Goal: Check status: Check status

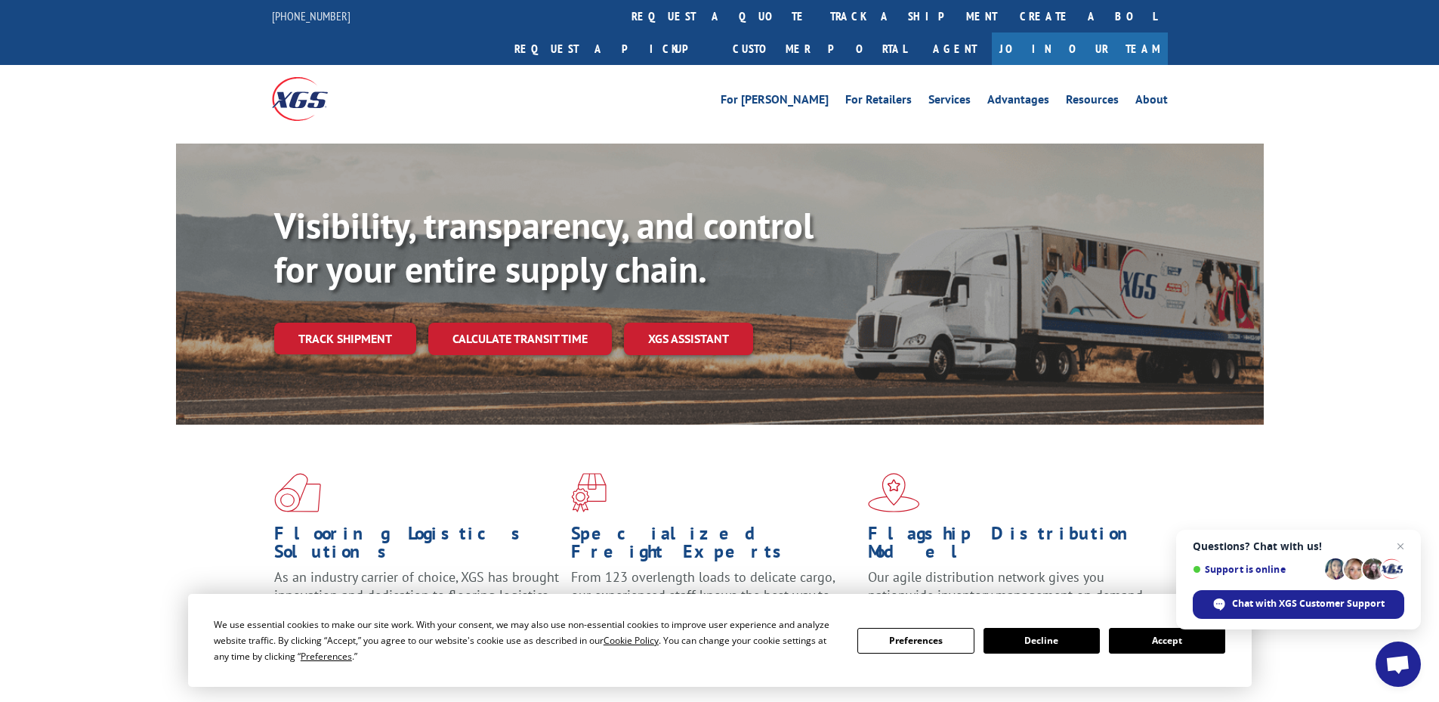
click at [933, 639] on button "Preferences" at bounding box center [915, 641] width 116 height 26
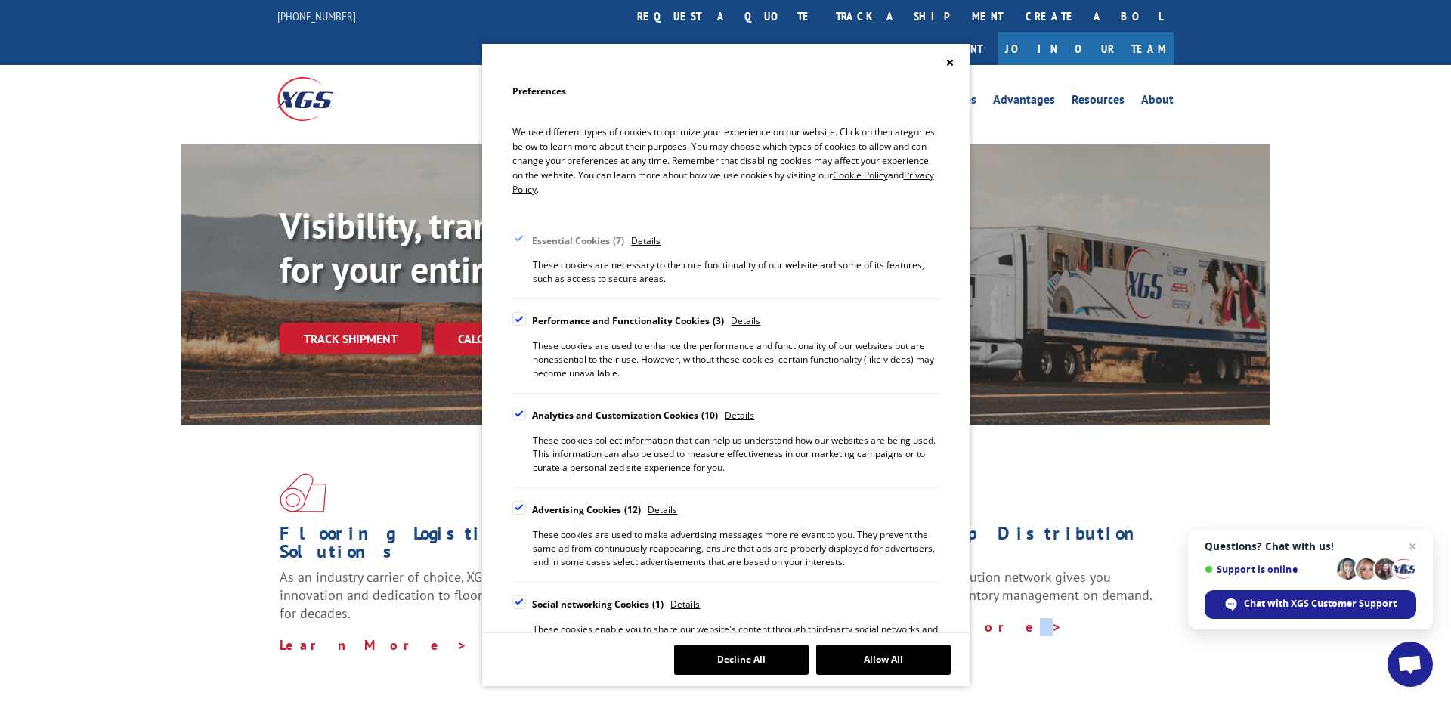
click at [1105, 587] on div "Preferences We use different types of cookies to optimize your experience on ou…" at bounding box center [725, 351] width 1451 height 702
click at [949, 63] on icon "Close" at bounding box center [949, 62] width 6 height 6
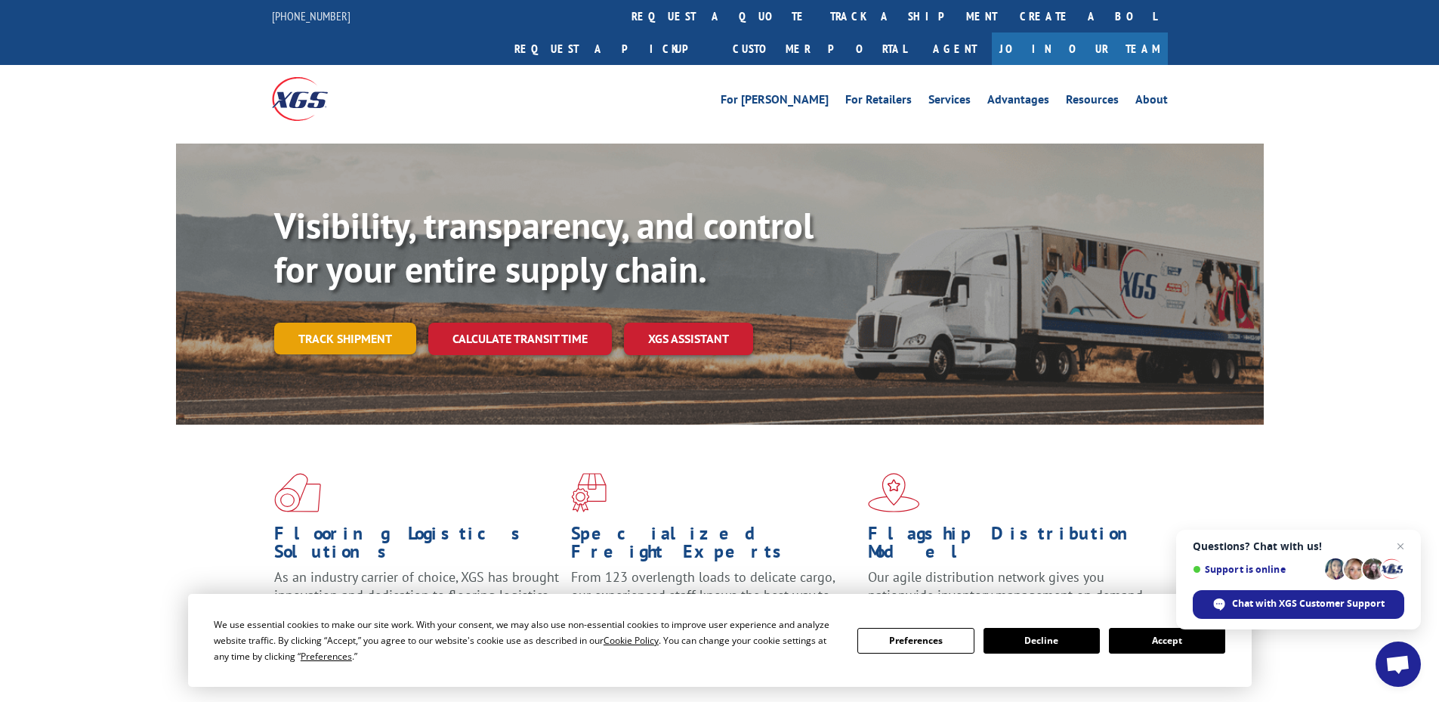
click at [360, 323] on link "Track shipment" at bounding box center [345, 339] width 142 height 32
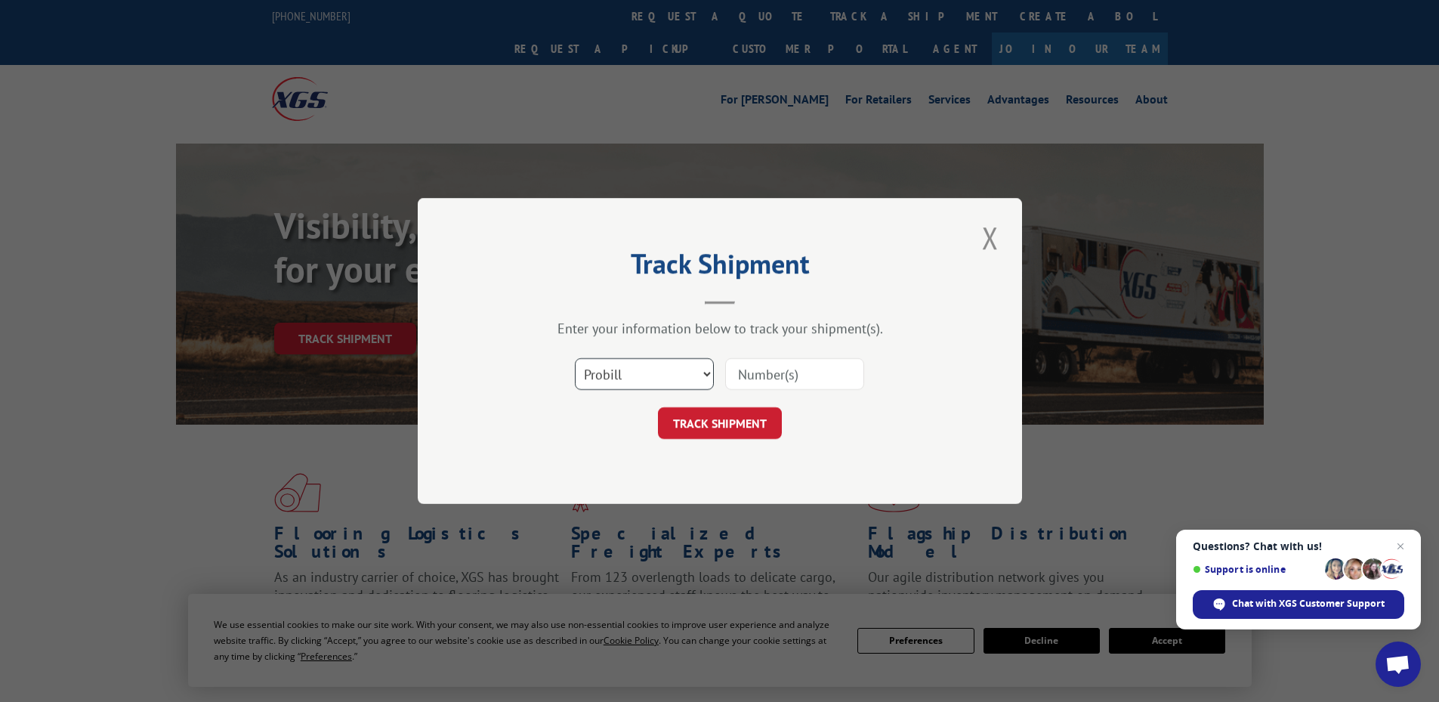
click at [691, 375] on select "Select category... Probill BOL PO" at bounding box center [644, 374] width 139 height 32
select select "po"
click at [575, 358] on select "Select category... Probill BOL PO" at bounding box center [644, 374] width 139 height 32
click at [726, 425] on button "TRACK SHIPMENT" at bounding box center [720, 423] width 124 height 32
click at [760, 379] on input at bounding box center [794, 374] width 139 height 32
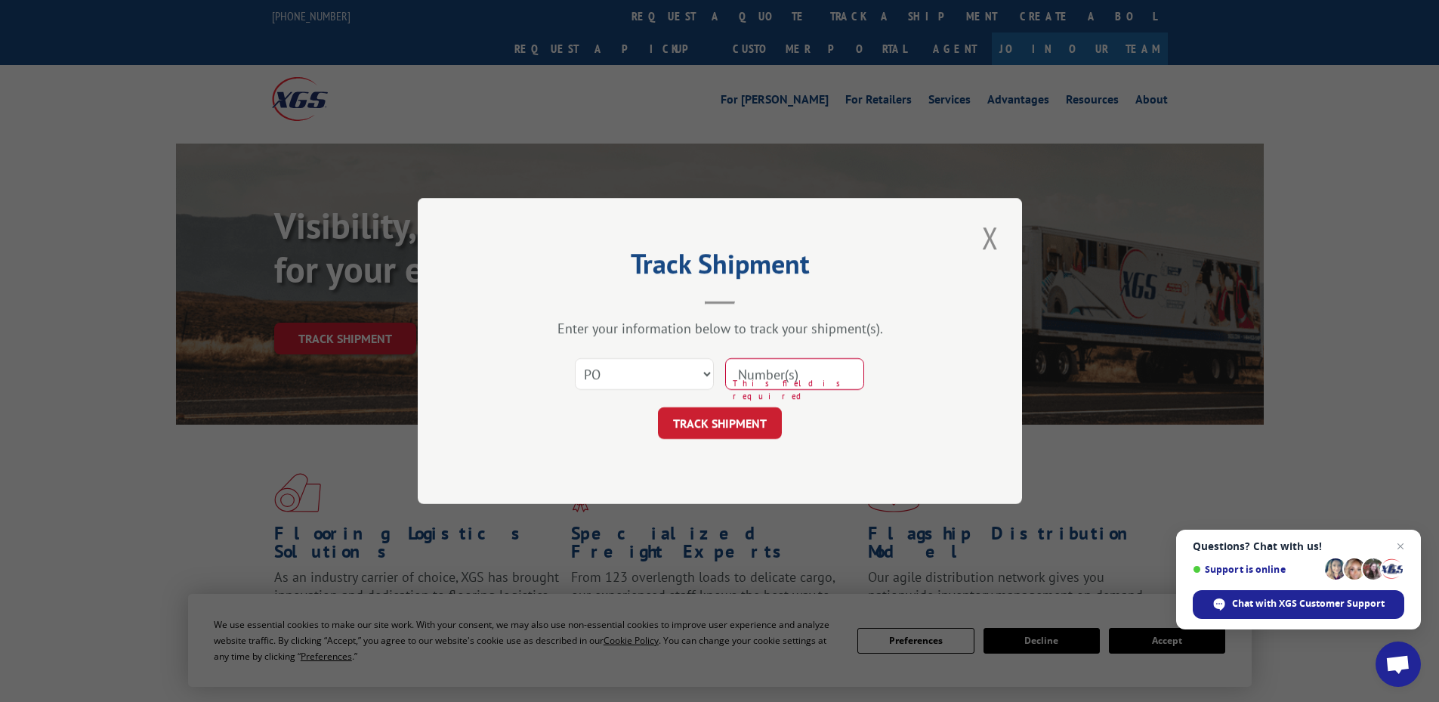
paste input "19543267"
type input "19543267"
click at [743, 428] on button "TRACK SHIPMENT" at bounding box center [720, 423] width 124 height 32
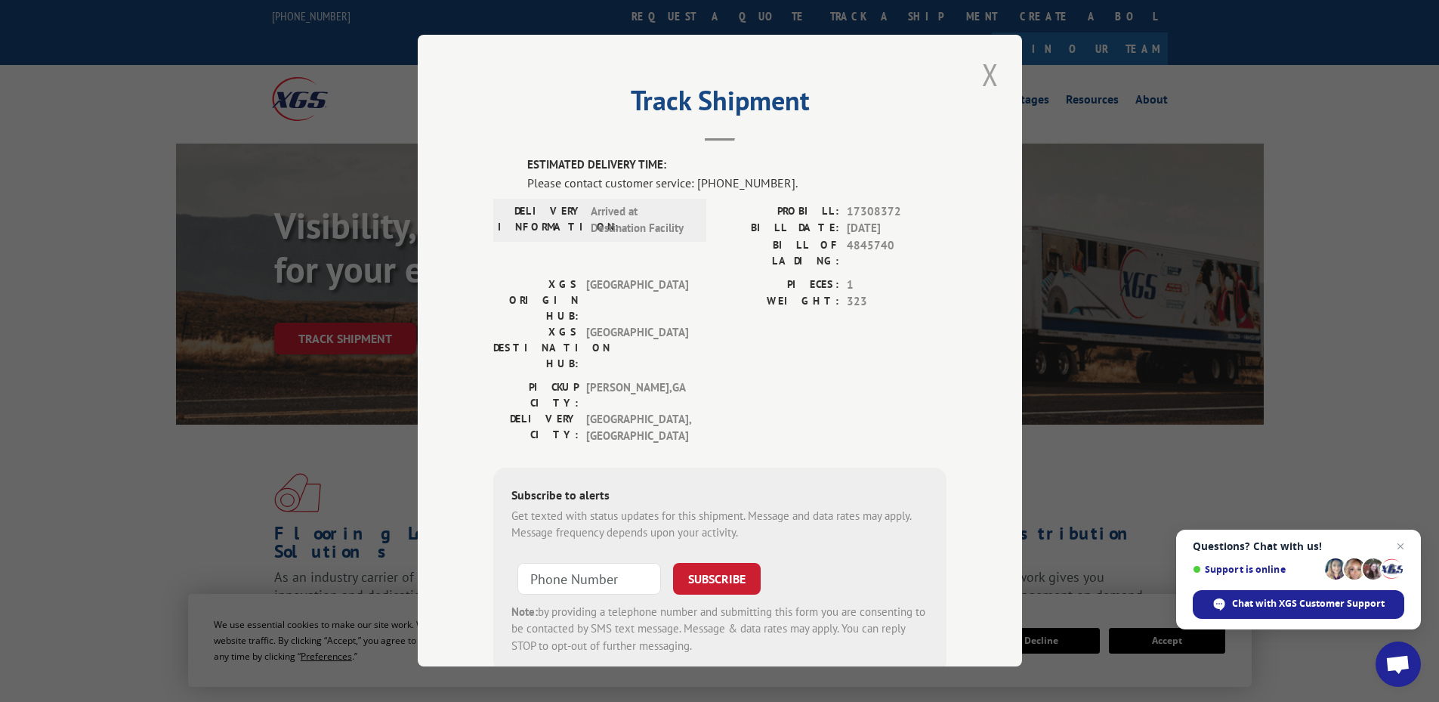
click at [985, 73] on button "Close modal" at bounding box center [991, 75] width 26 height 42
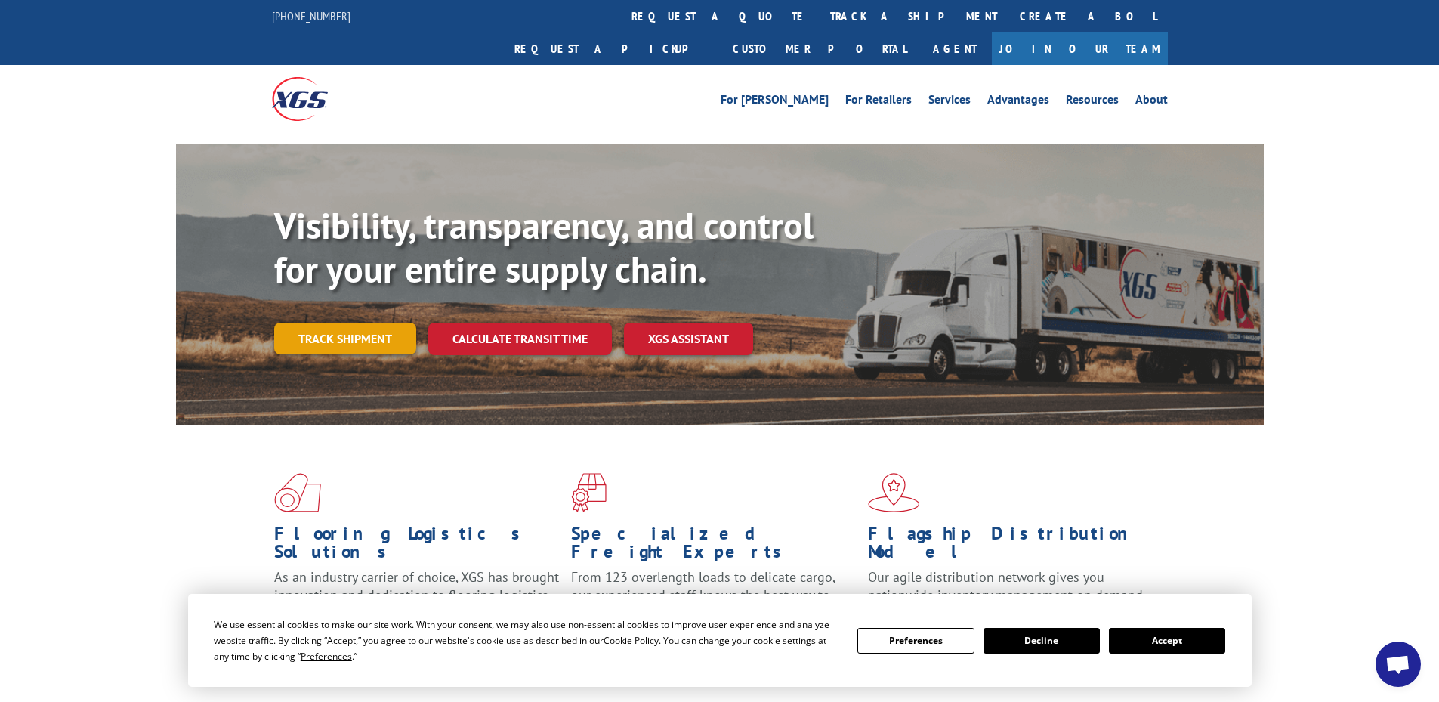
click at [382, 323] on link "Track shipment" at bounding box center [345, 339] width 142 height 32
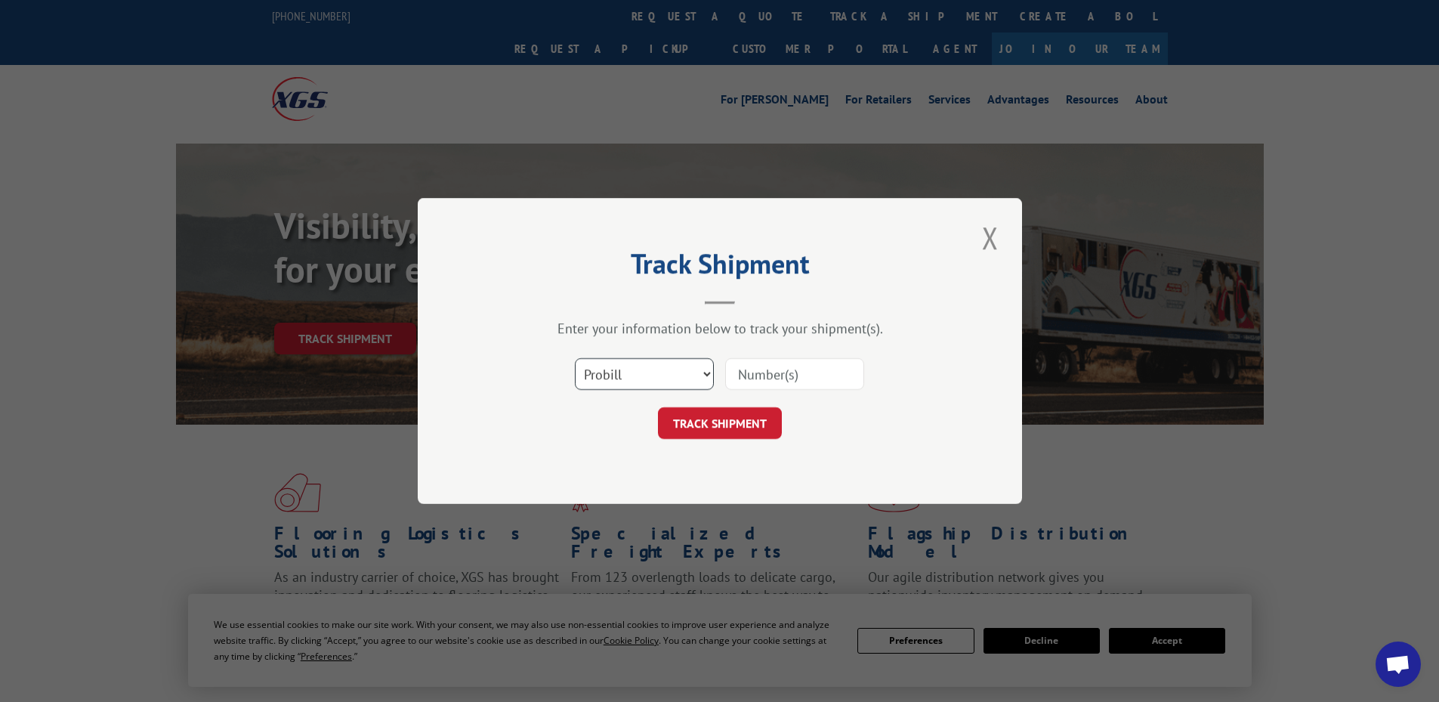
click at [648, 371] on select "Select category... Probill BOL PO" at bounding box center [644, 374] width 139 height 32
select select "po"
click at [575, 358] on select "Select category... Probill BOL PO" at bounding box center [644, 374] width 139 height 32
click at [773, 373] on input at bounding box center [794, 374] width 139 height 32
paste input "19543267"
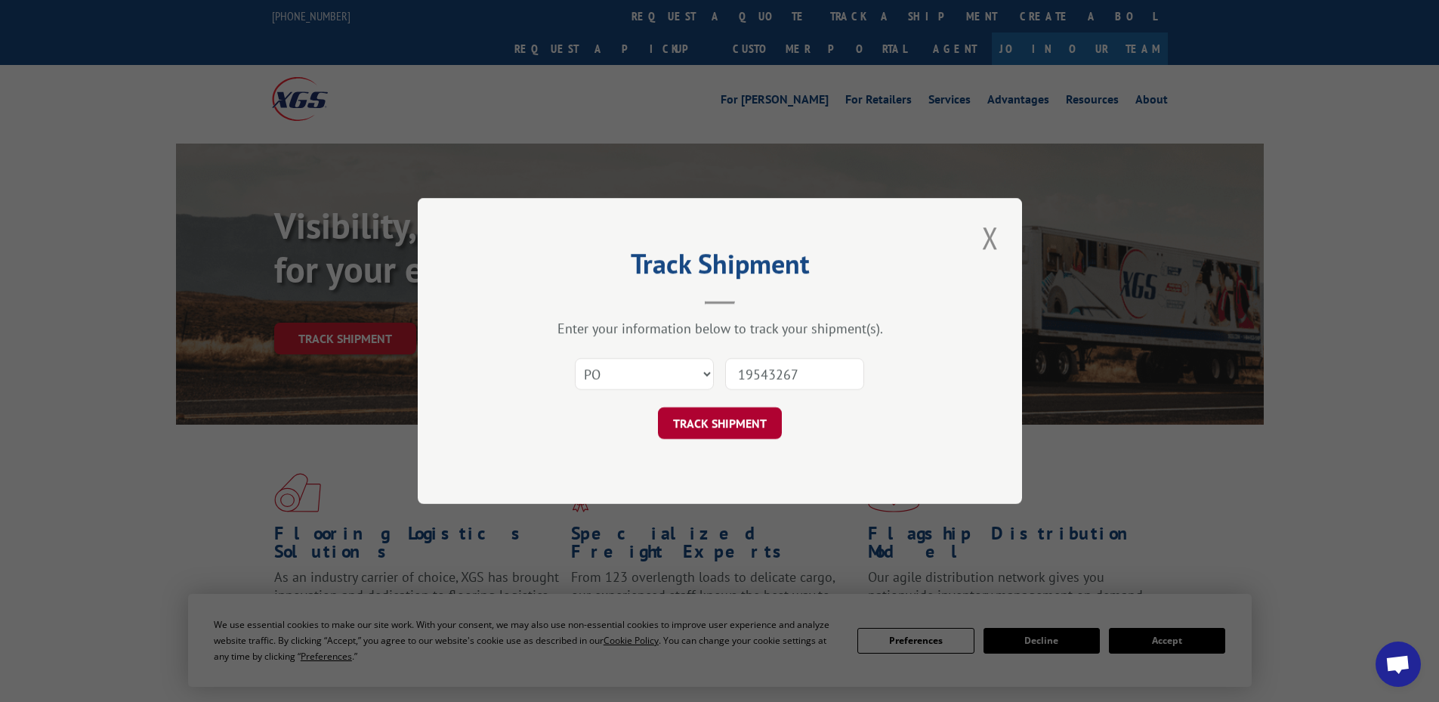
type input "19543267"
click at [746, 429] on button "TRACK SHIPMENT" at bounding box center [720, 423] width 124 height 32
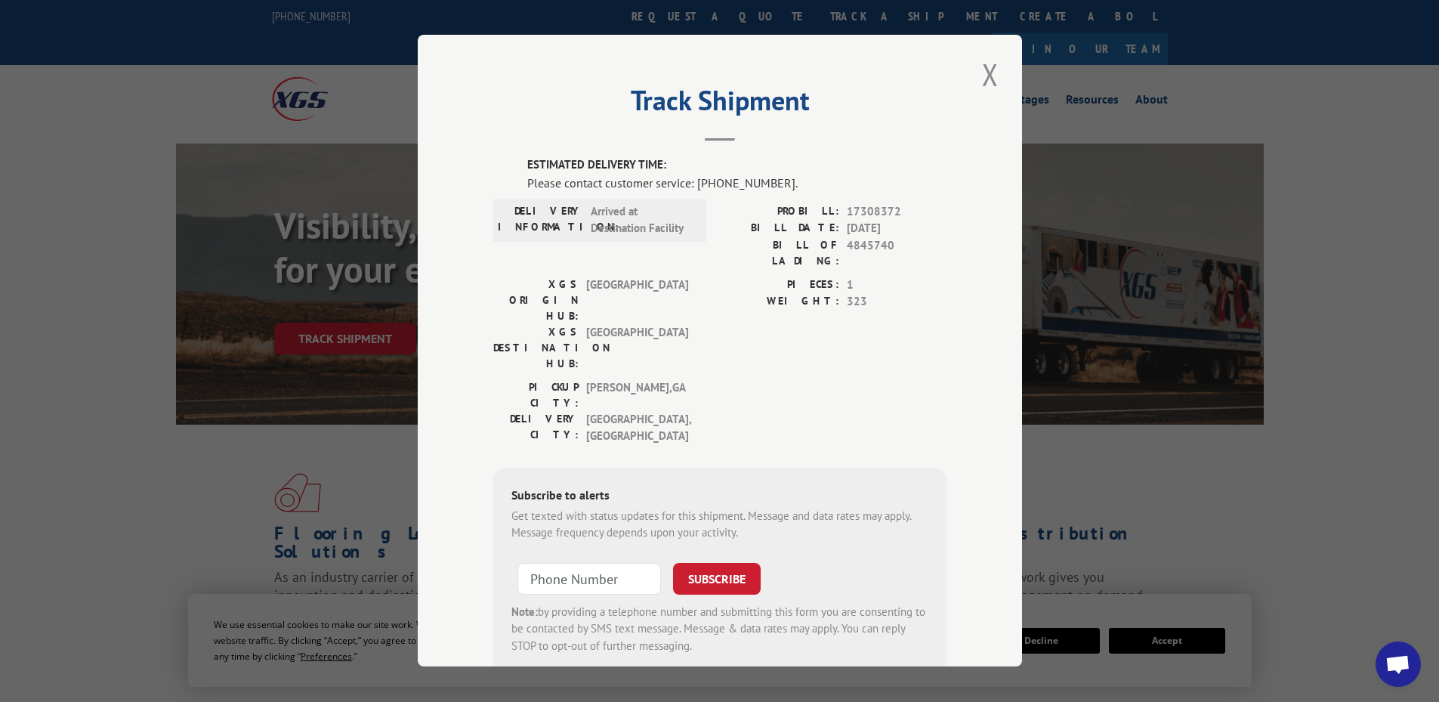
click at [409, 36] on div "Track Shipment ESTIMATED DELIVERY TIME: Please contact customer service: [PHONE…" at bounding box center [719, 351] width 1439 height 702
click at [462, 94] on div "Track Shipment ESTIMATED DELIVERY TIME: Please contact customer service: [PHONE…" at bounding box center [720, 351] width 604 height 632
click at [845, 554] on form "SUBSCRIBE Note: by providing a telephone number and submitting this form you ar…" at bounding box center [719, 604] width 417 height 101
click at [847, 554] on form "SUBSCRIBE Note: by providing a telephone number and submitting this form you ar…" at bounding box center [719, 604] width 417 height 101
click at [477, 105] on div "Track Shipment ESTIMATED DELIVERY TIME: Please contact customer service: (844) …" at bounding box center [720, 351] width 604 height 632
